Goal: Navigation & Orientation: Understand site structure

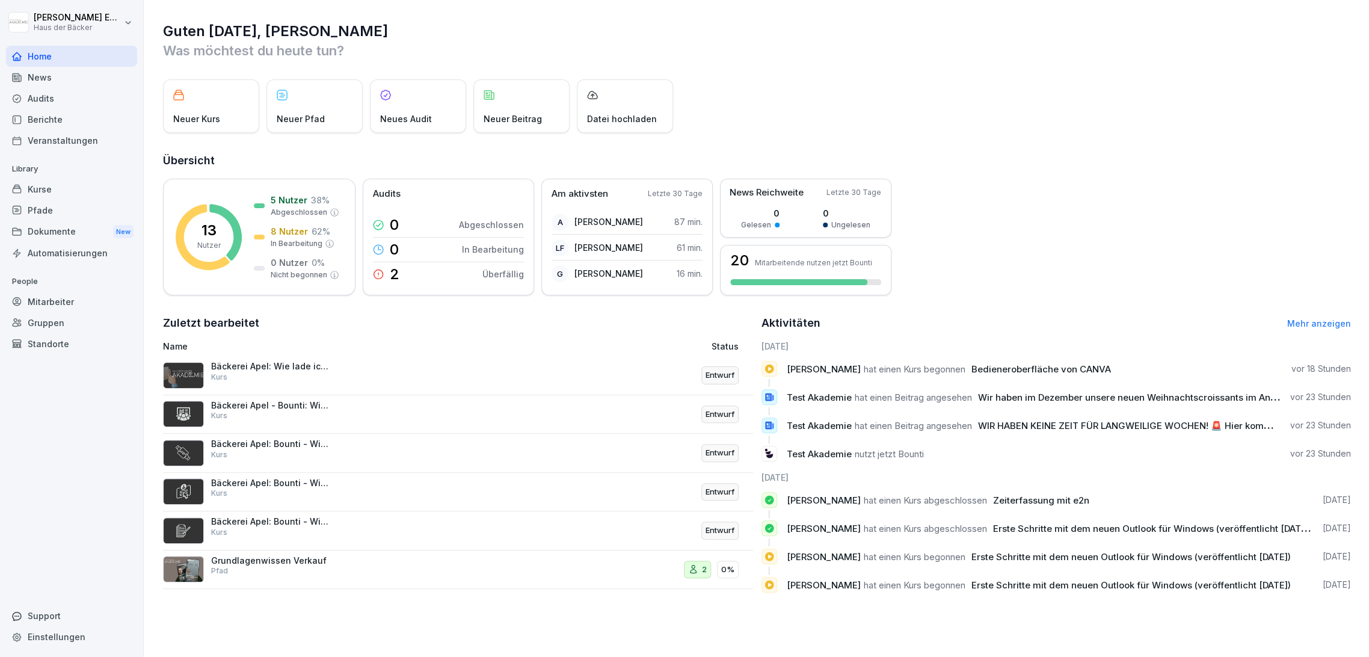
click at [65, 76] on div "News" at bounding box center [71, 77] width 131 height 21
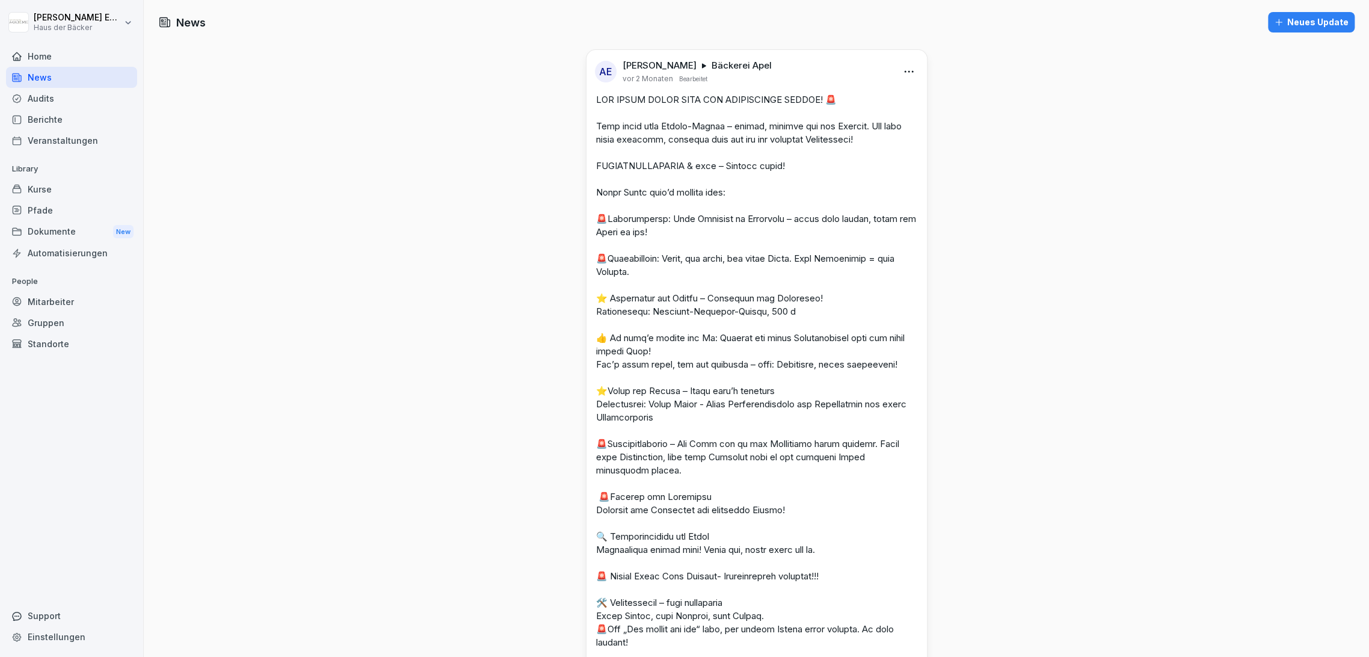
click at [64, 61] on div "Home" at bounding box center [71, 56] width 131 height 21
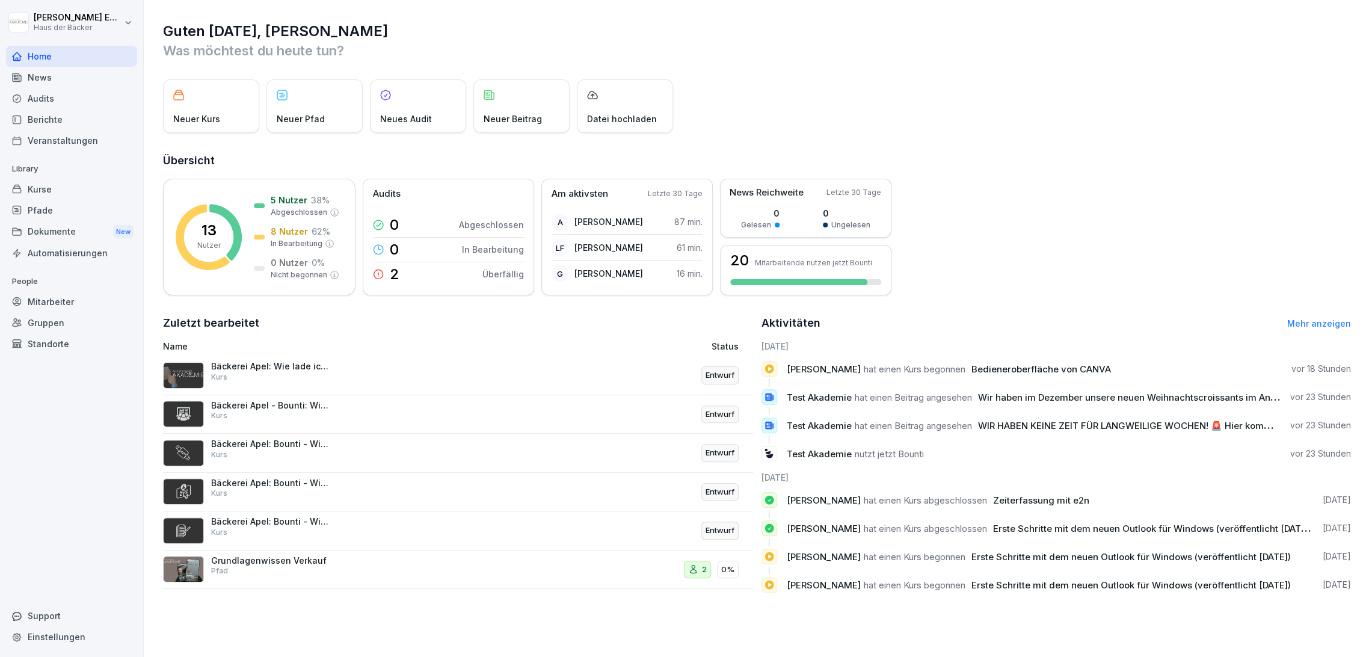
click at [72, 200] on div "Pfade" at bounding box center [71, 210] width 131 height 21
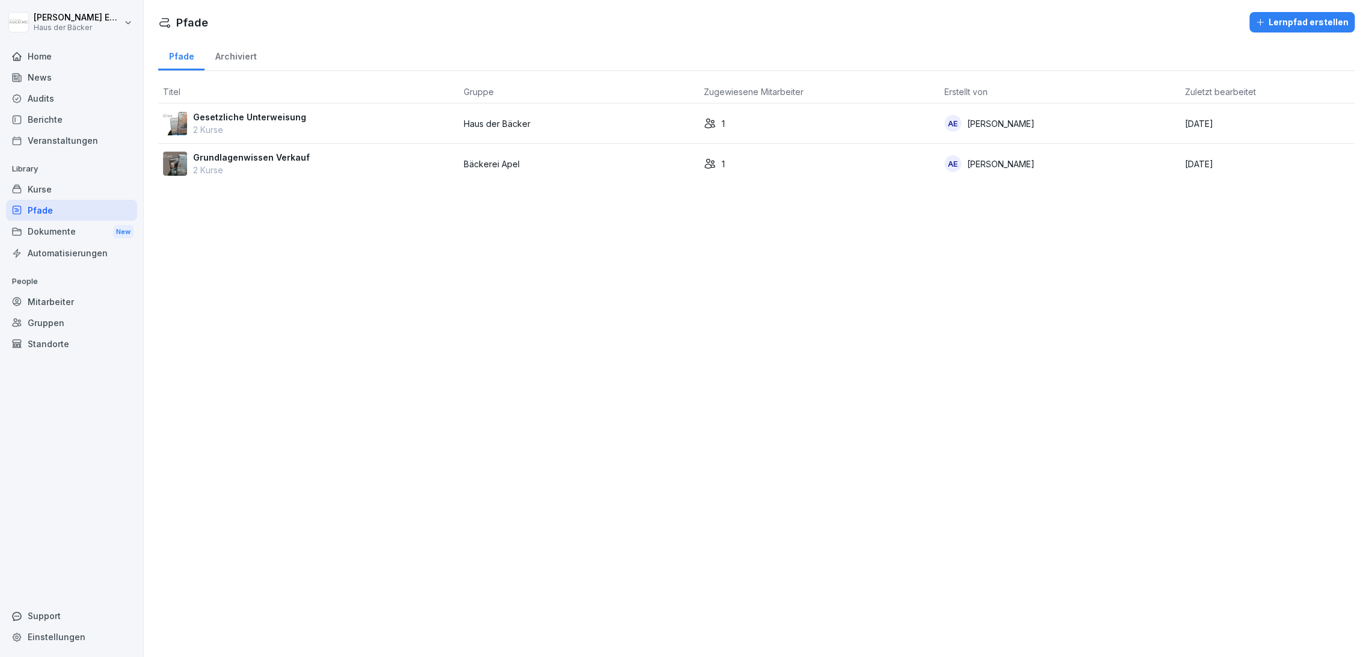
click at [77, 292] on div "Mitarbeiter" at bounding box center [71, 301] width 131 height 21
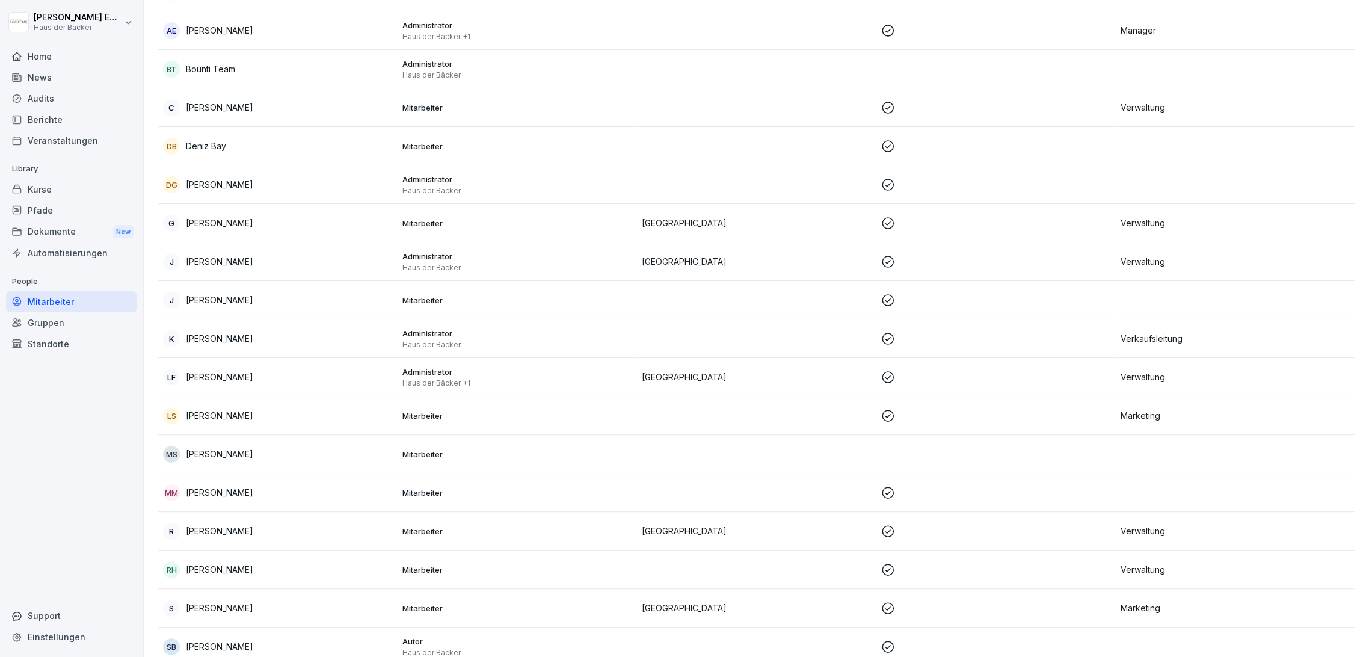
scroll to position [77, 0]
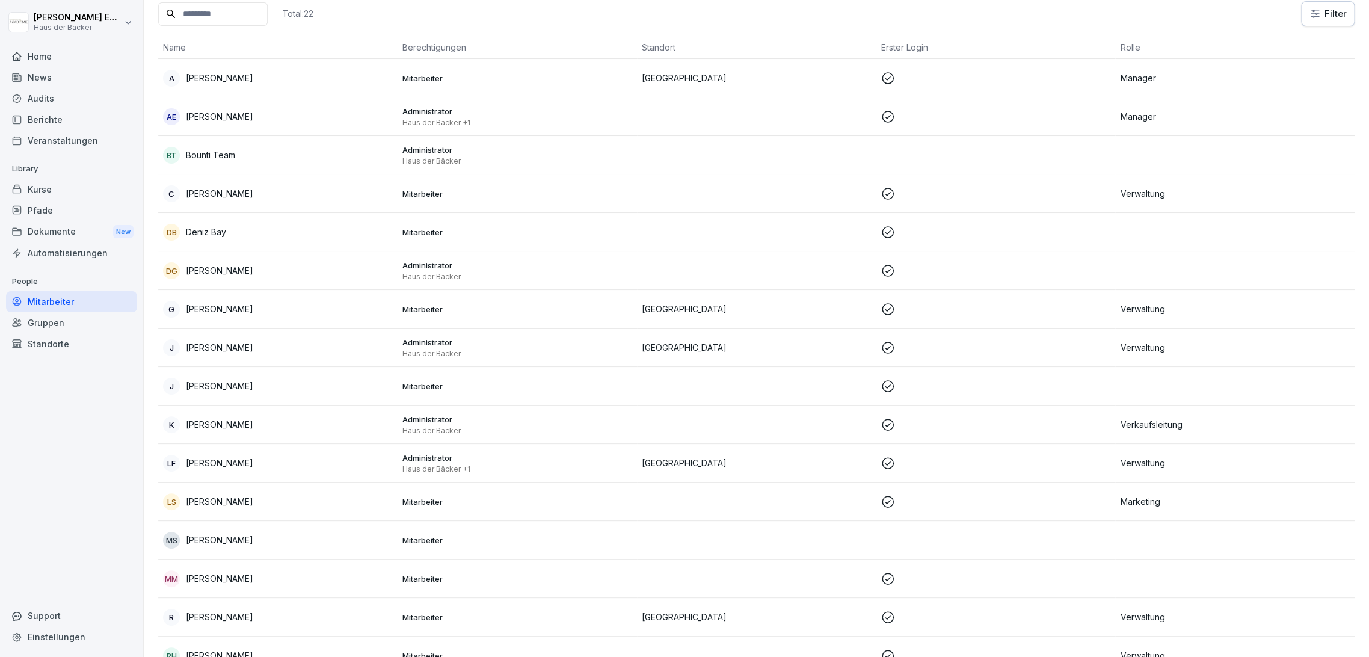
click at [77, 182] on div "Kurse" at bounding box center [71, 189] width 131 height 21
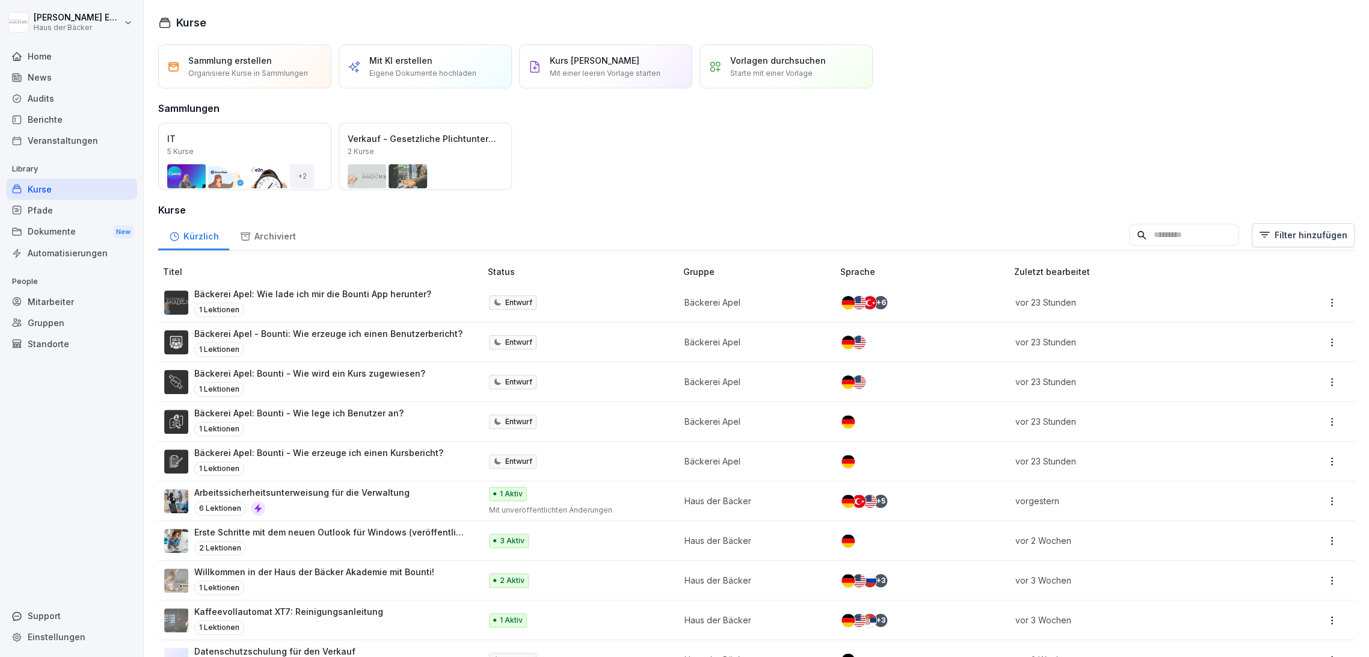
click at [67, 52] on div "Home" at bounding box center [71, 56] width 131 height 21
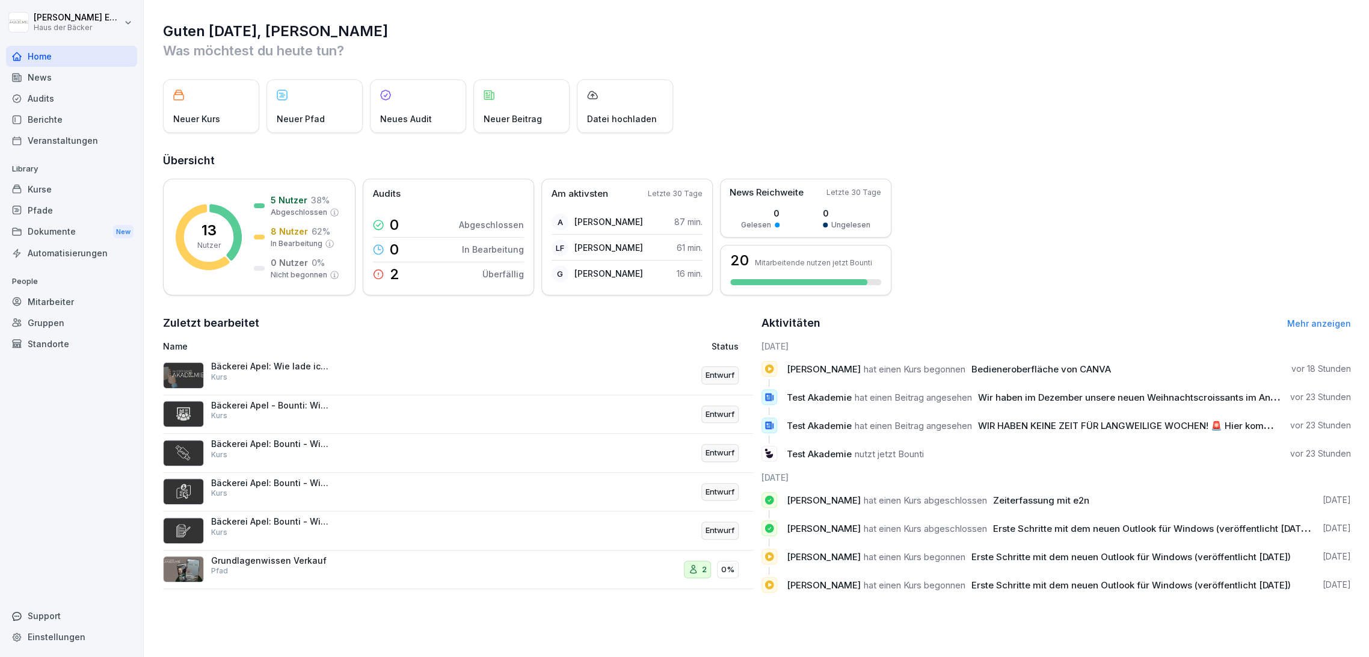
click at [67, 74] on div "News" at bounding box center [71, 77] width 131 height 21
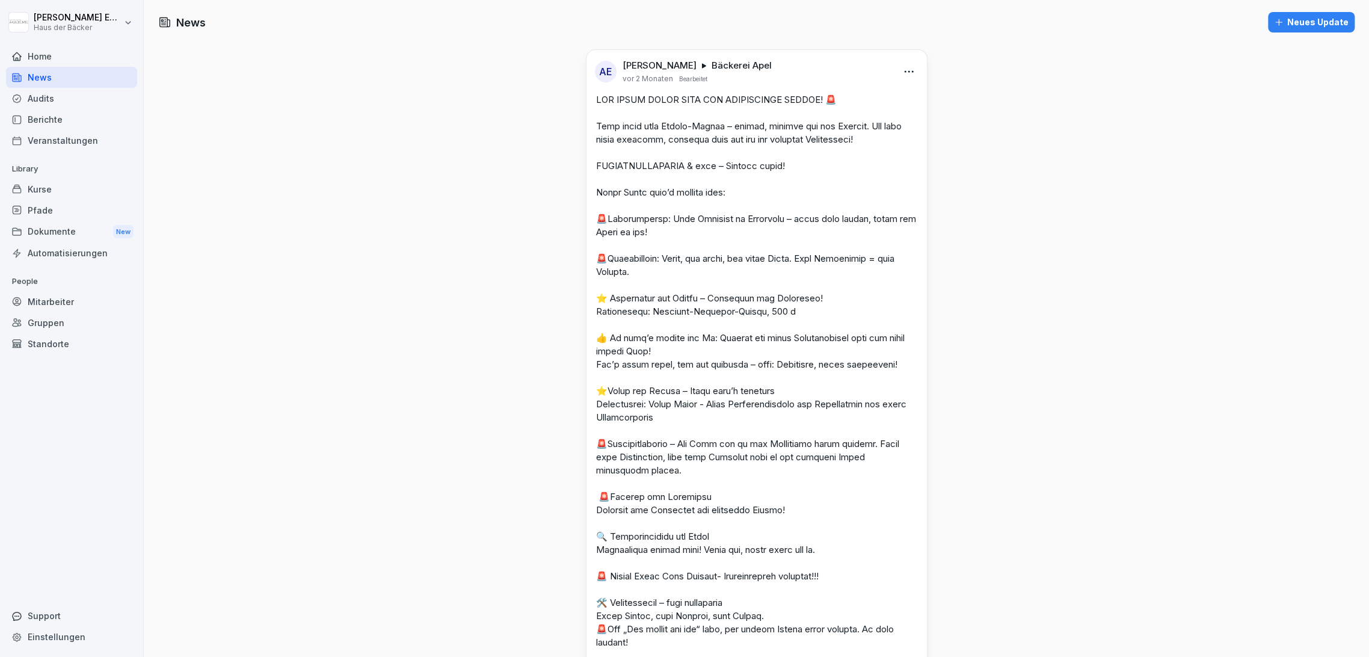
click at [70, 95] on div "Audits" at bounding box center [71, 98] width 131 height 21
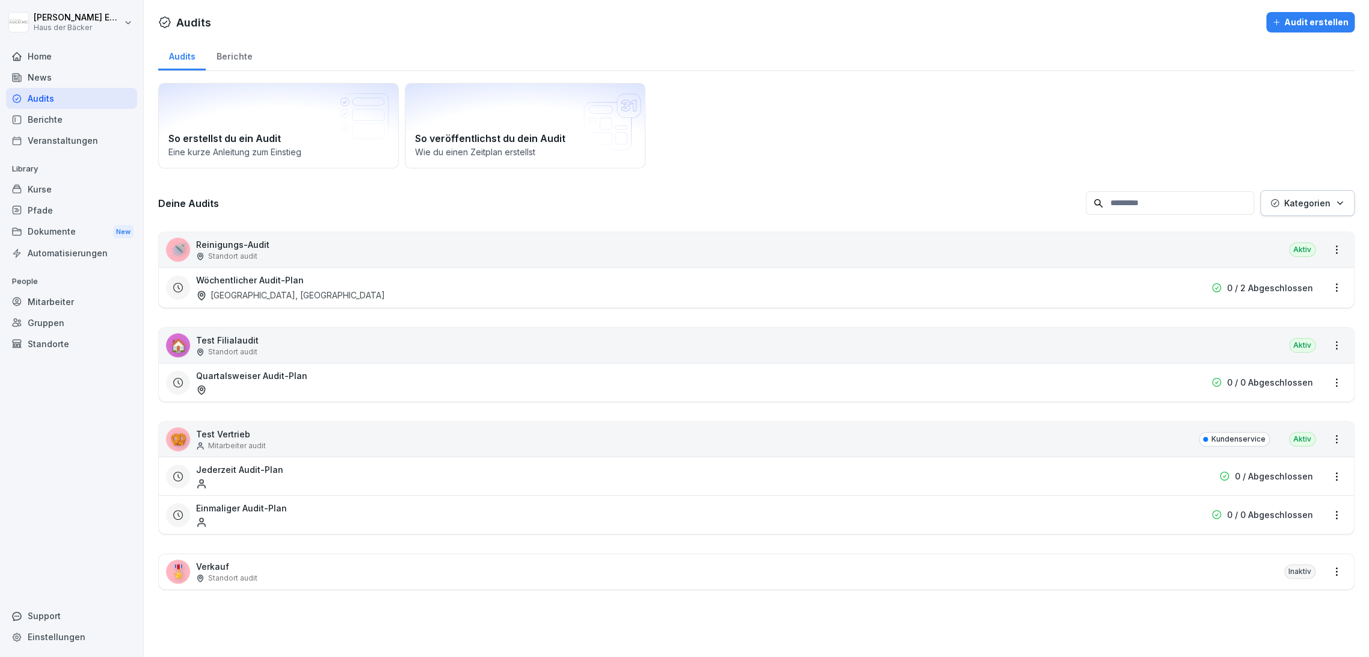
click at [70, 119] on div "Berichte" at bounding box center [71, 119] width 131 height 21
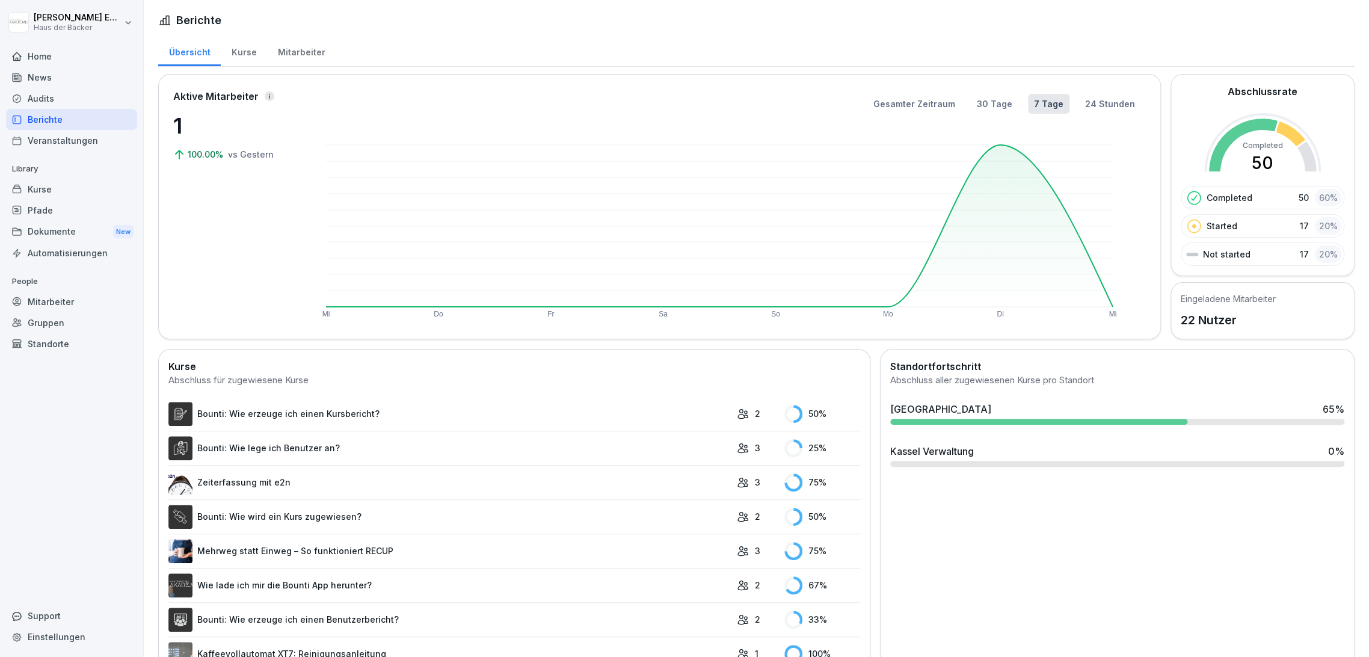
click at [71, 191] on div "Kurse" at bounding box center [71, 189] width 131 height 21
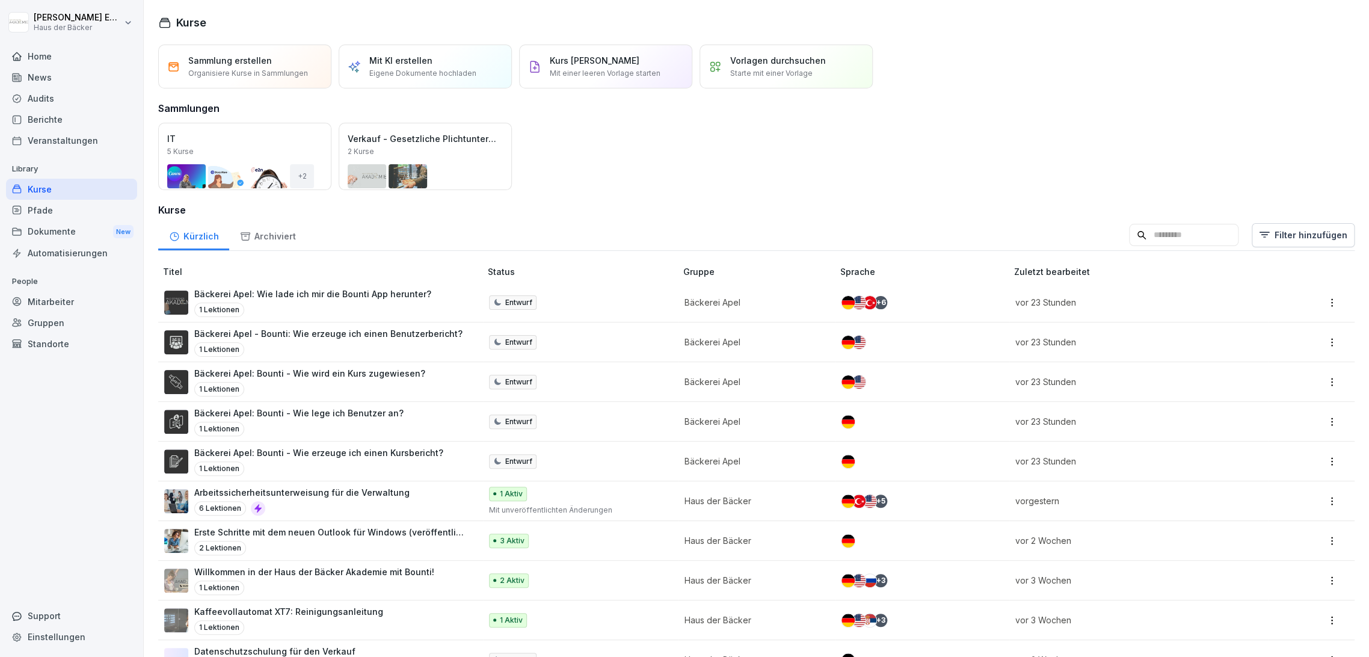
click at [86, 328] on div "Gruppen" at bounding box center [71, 322] width 131 height 21
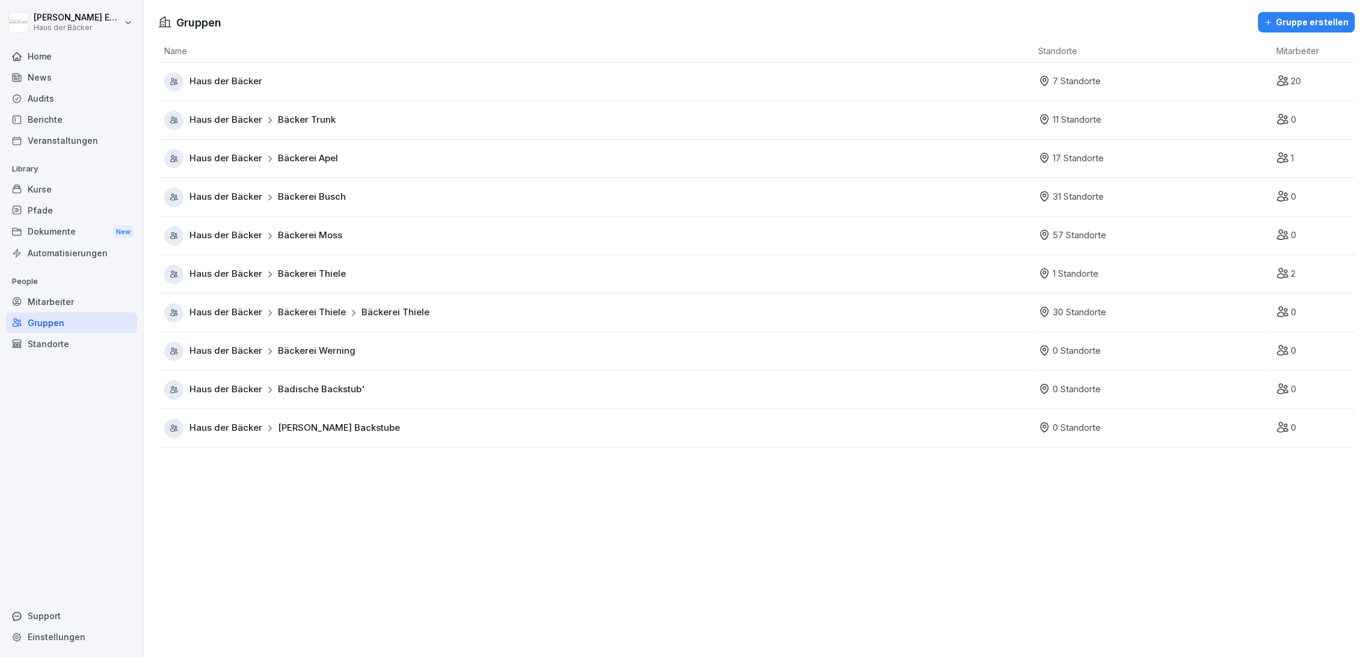
click at [88, 345] on div "Standorte" at bounding box center [71, 343] width 131 height 21
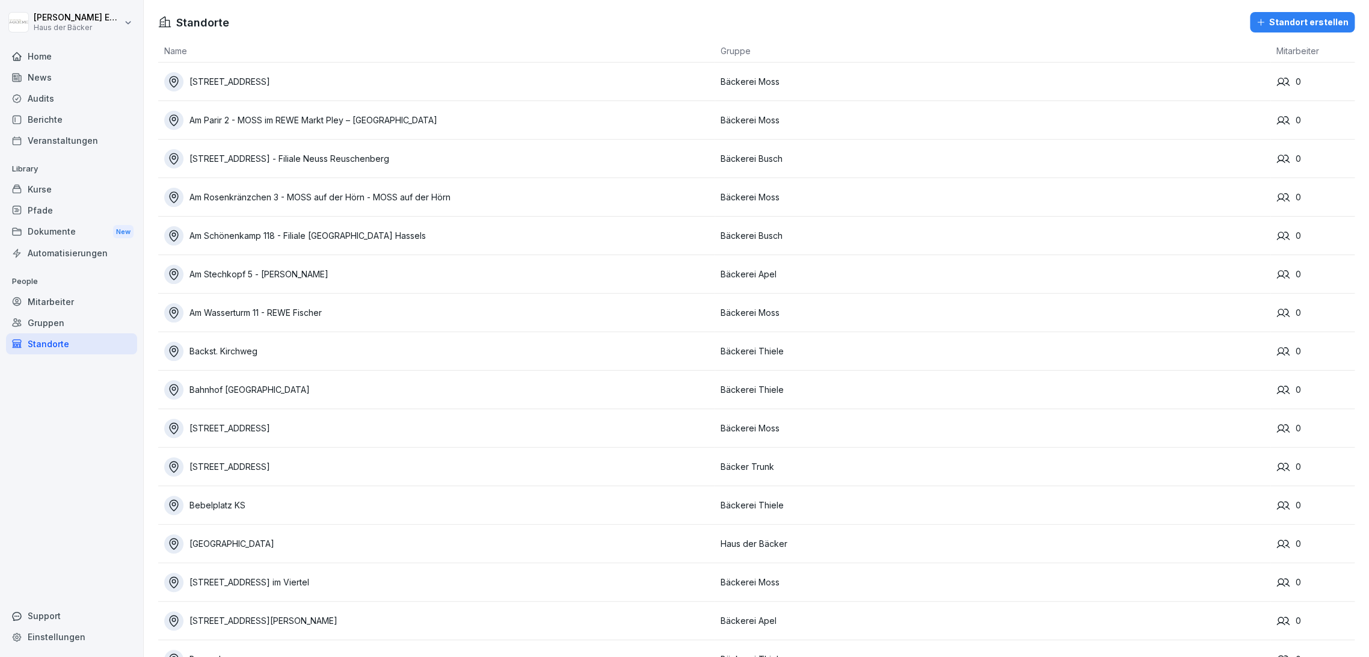
click at [83, 309] on div "Mitarbeiter" at bounding box center [71, 301] width 131 height 21
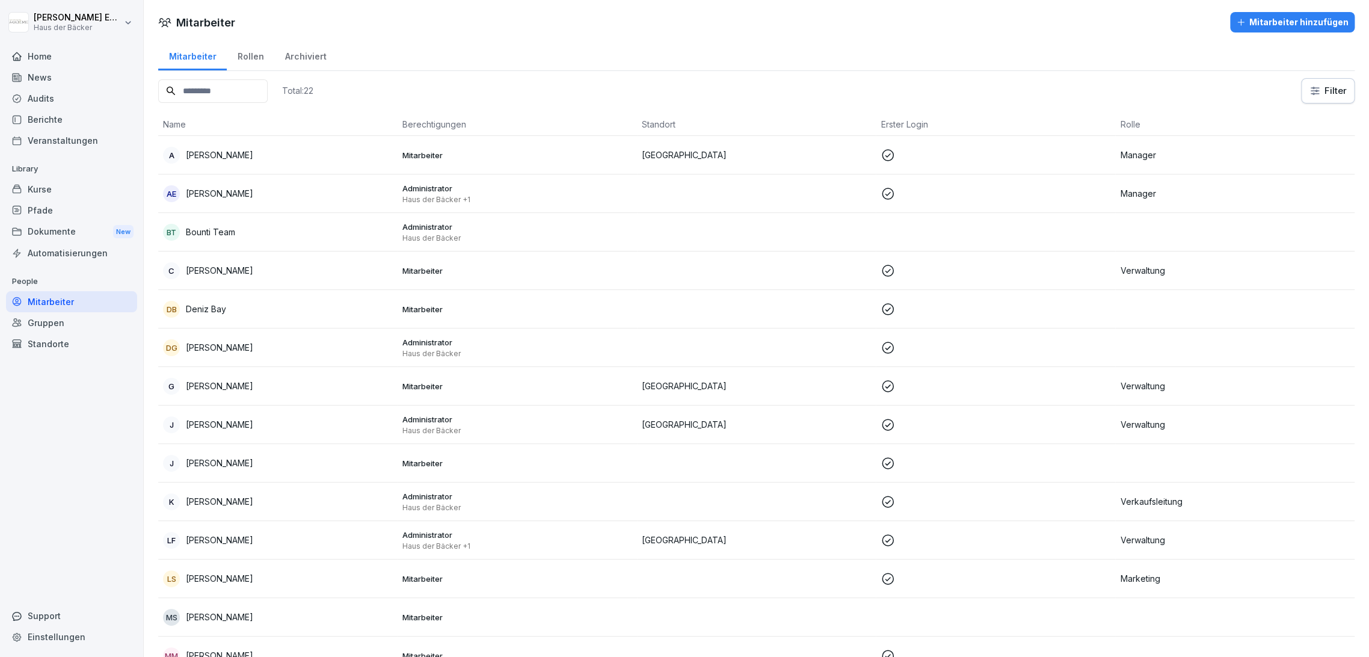
click at [255, 54] on div "Rollen" at bounding box center [251, 55] width 48 height 31
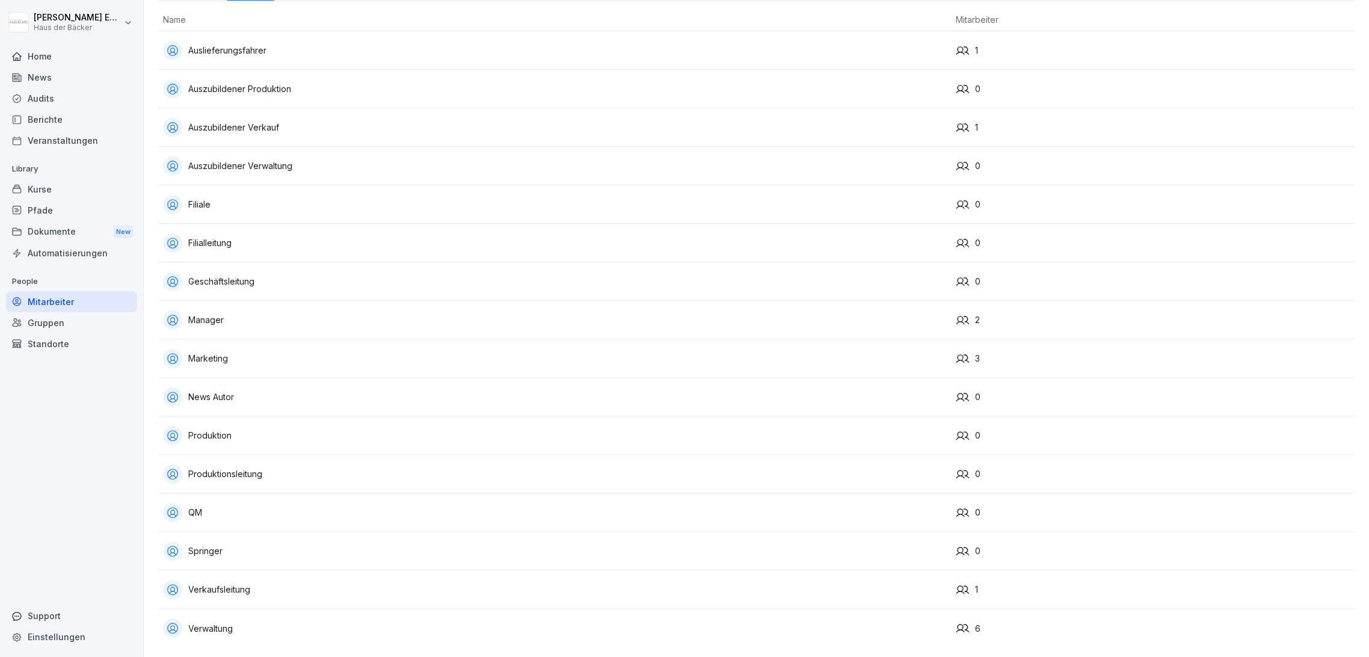
scroll to position [79, 0]
